Goal: Information Seeking & Learning: Learn about a topic

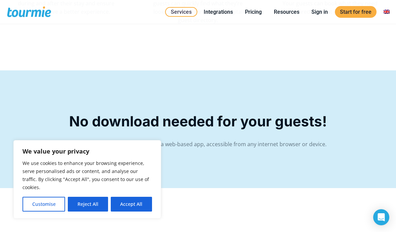
click at [140, 205] on button "Accept All" at bounding box center [131, 204] width 41 height 15
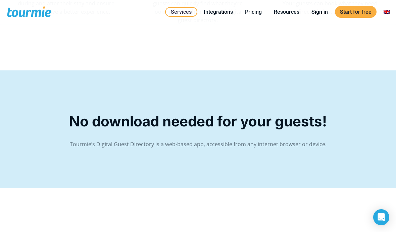
checkbox input "true"
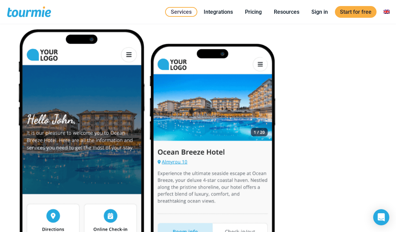
scroll to position [141, 0]
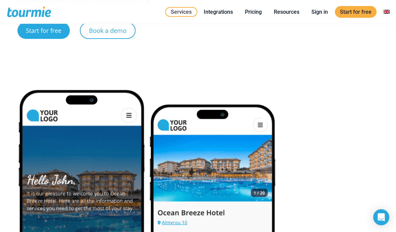
click at [254, 15] on link "Pricing" at bounding box center [253, 12] width 27 height 8
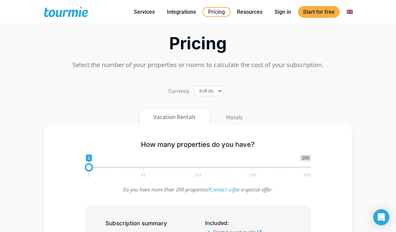
scroll to position [28, 0]
type input "18"
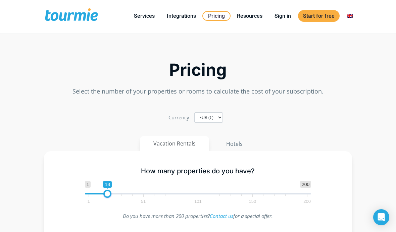
scroll to position [0, 0]
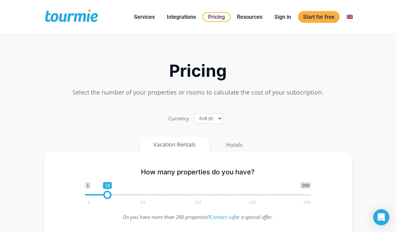
click at [234, 143] on button "Hotels" at bounding box center [234, 144] width 44 height 15
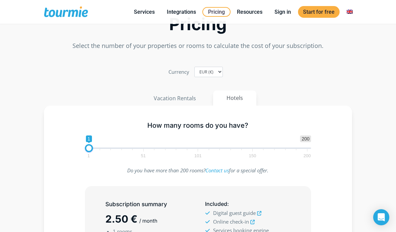
scroll to position [49, 0]
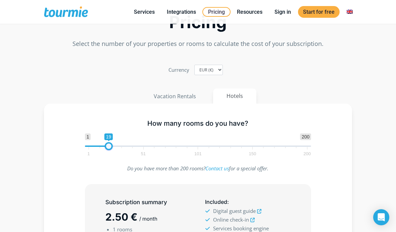
type input "18"
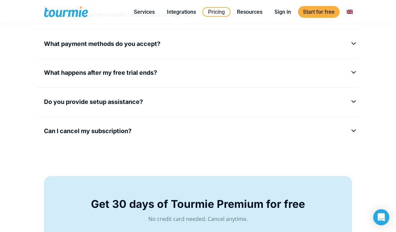
scroll to position [997, 0]
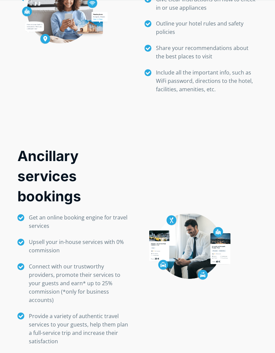
checkbox input "true"
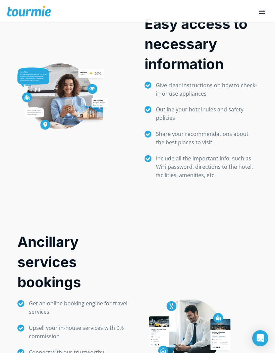
scroll to position [482, 0]
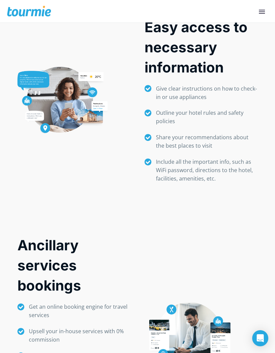
click at [264, 14] on span at bounding box center [262, 13] width 6 height 1
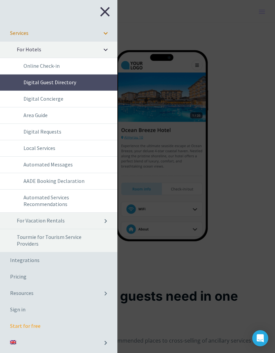
scroll to position [0, 0]
click at [30, 81] on link "Digital Guest Directory" at bounding box center [58, 82] width 117 height 16
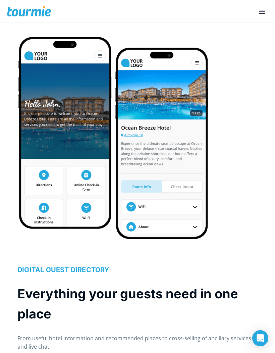
scroll to position [3, 0]
